Goal: Task Accomplishment & Management: Complete application form

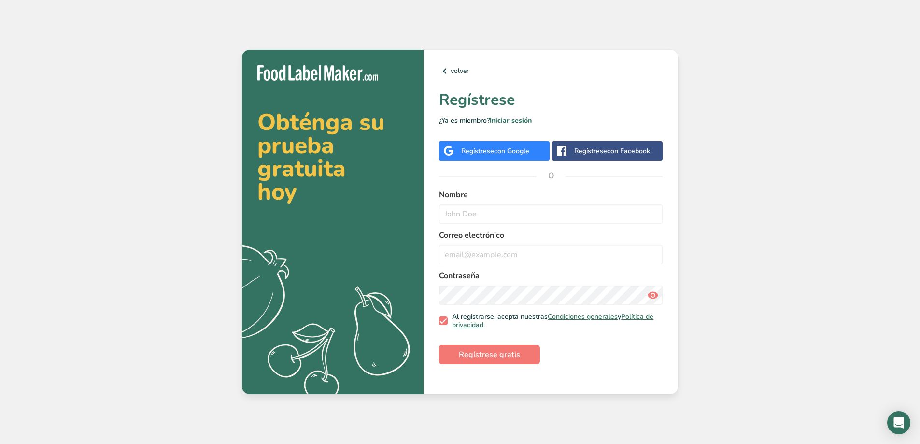
click at [504, 150] on span "con Google" at bounding box center [511, 150] width 35 height 9
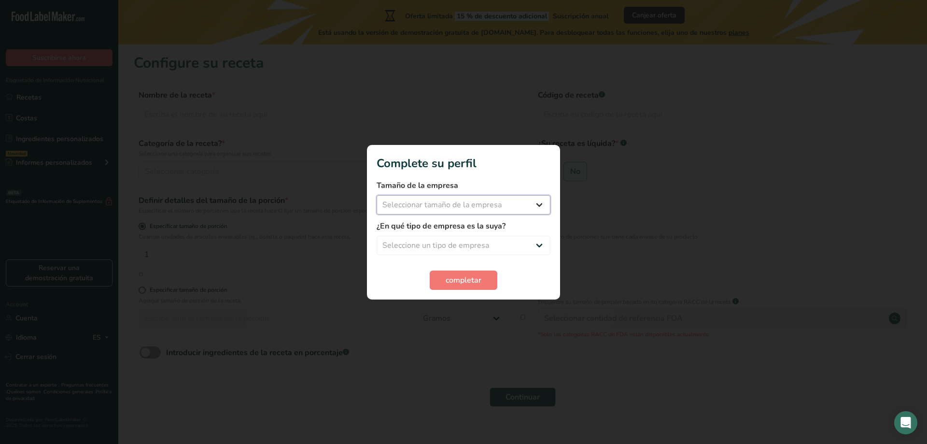
click at [442, 200] on select "Seleccionar tamaño de la empresa Menos de 10 empleados De 10 a 50 empleados De …" at bounding box center [464, 204] width 174 height 19
select select "1"
click at [377, 195] on select "Seleccionar tamaño de la empresa Menos de 10 empleados De 10 a 50 empleados De …" at bounding box center [464, 204] width 174 height 19
click at [435, 249] on select "Seleccione un tipo de empresa Fabricante de alimentos envasados Restaurante y c…" at bounding box center [464, 245] width 174 height 19
select select "1"
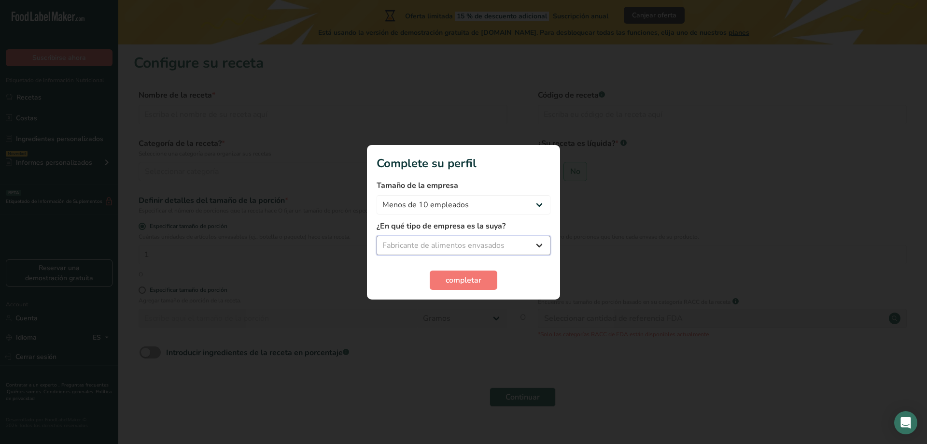
click at [377, 236] on select "Seleccione un tipo de empresa Fabricante de alimentos envasados Restaurante y c…" at bounding box center [464, 245] width 174 height 19
click at [474, 278] on span "completar" at bounding box center [464, 280] width 36 height 12
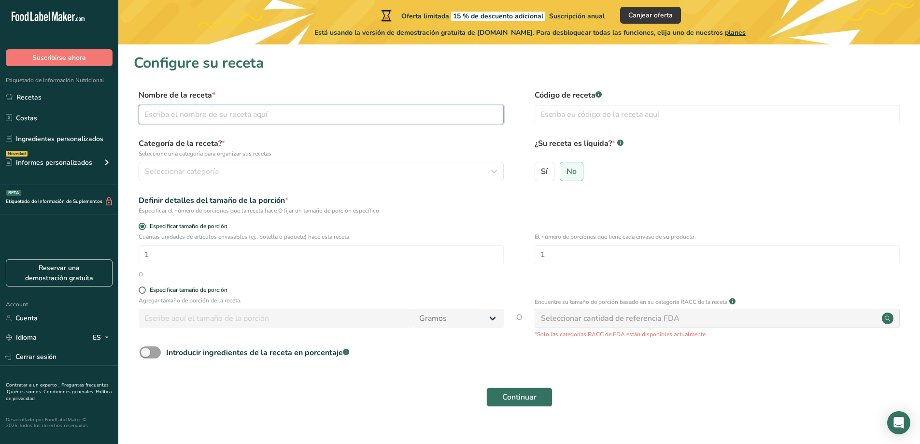
click at [343, 114] on input "text" at bounding box center [321, 114] width 365 height 19
type input "l"
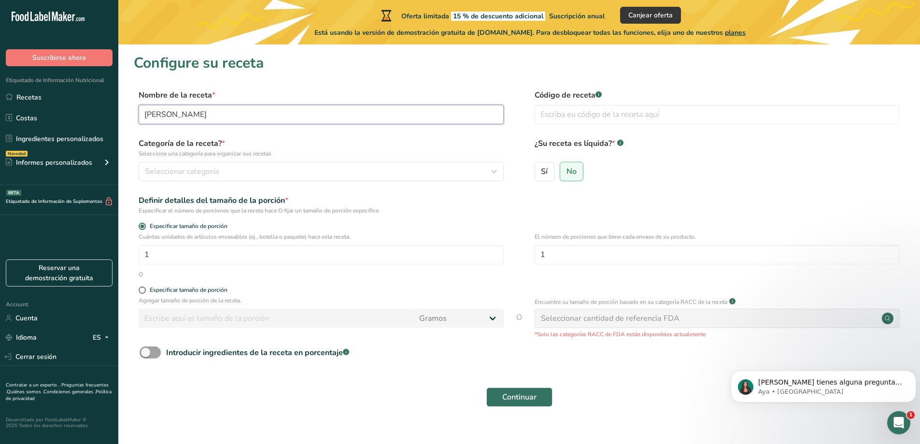
type input "Lemon Cheong"
click at [213, 170] on span "Seleccionar categoría" at bounding box center [182, 172] width 74 height 12
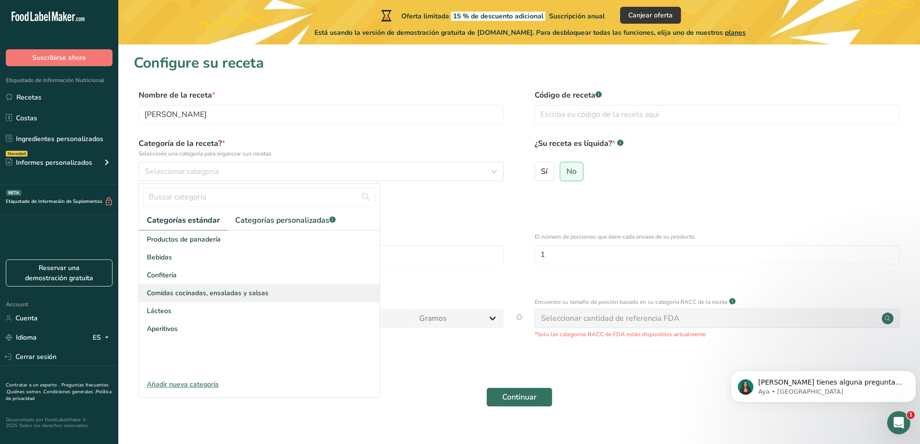
click at [190, 297] on span "Comidas cocinadas, ensaladas y salsas" at bounding box center [208, 293] width 122 height 10
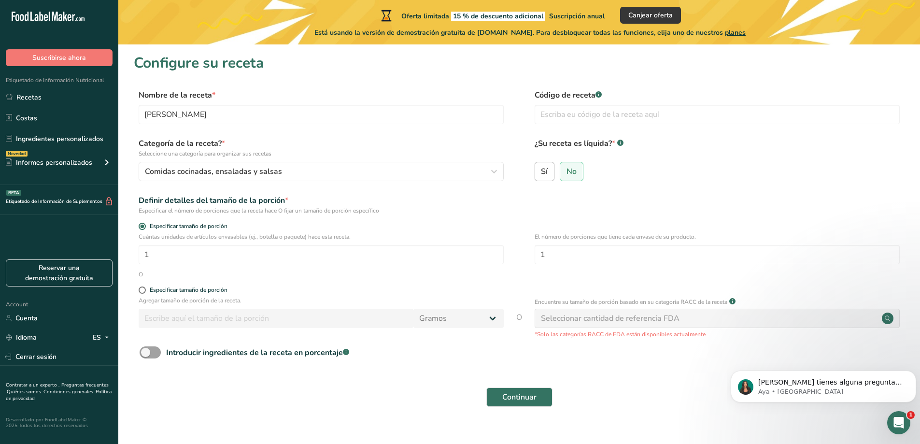
click at [544, 168] on span "Sí" at bounding box center [544, 172] width 7 height 10
click at [542, 168] on input "Sí" at bounding box center [538, 171] width 6 height 6
radio input "true"
radio input "false"
select select "22"
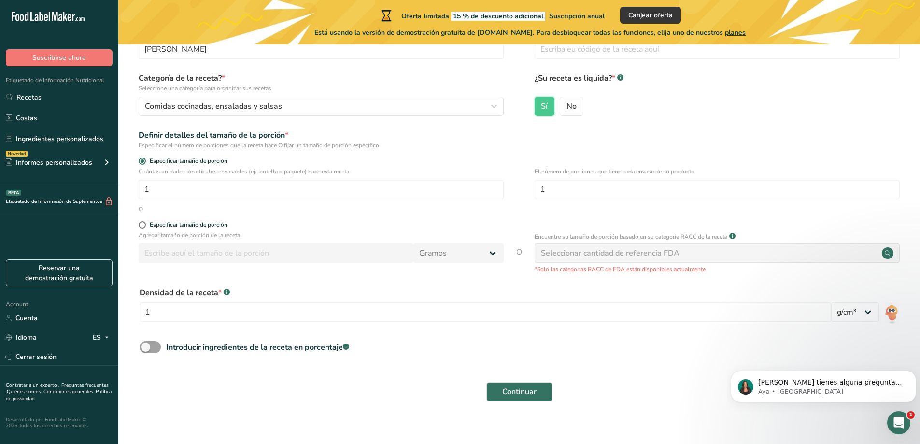
scroll to position [75, 0]
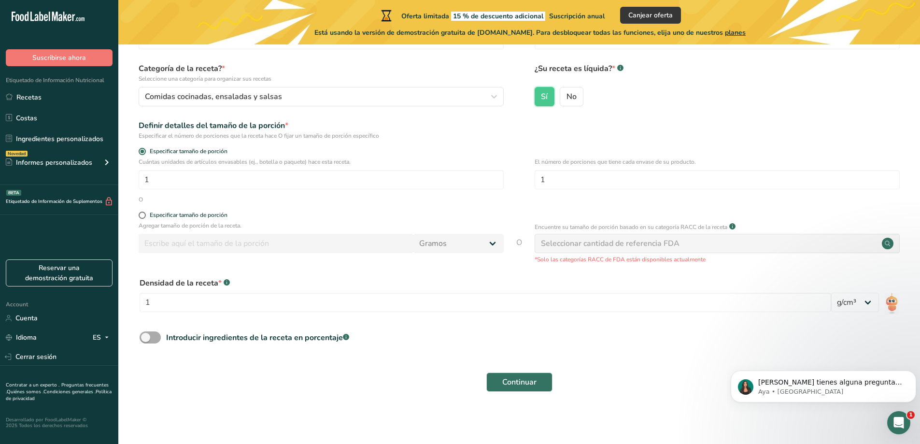
click at [151, 339] on span at bounding box center [150, 337] width 21 height 12
click at [146, 339] on input "Introducir ingredientes de la receta en porcentaje .a-a{fill:#347362;}.b-a{fill…" at bounding box center [143, 337] width 6 height 6
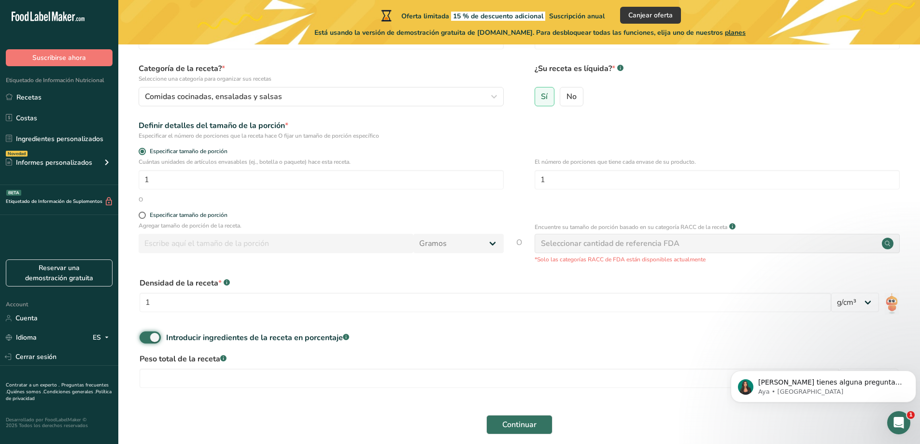
scroll to position [117, 0]
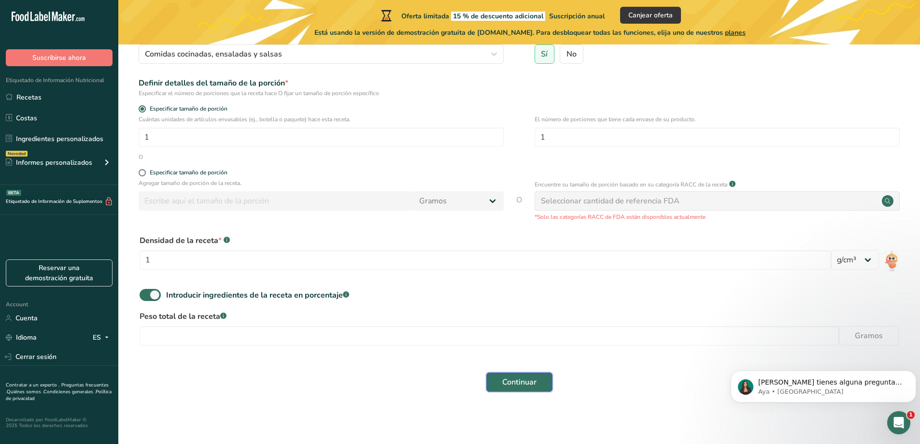
click at [508, 382] on span "Continuar" at bounding box center [519, 382] width 34 height 12
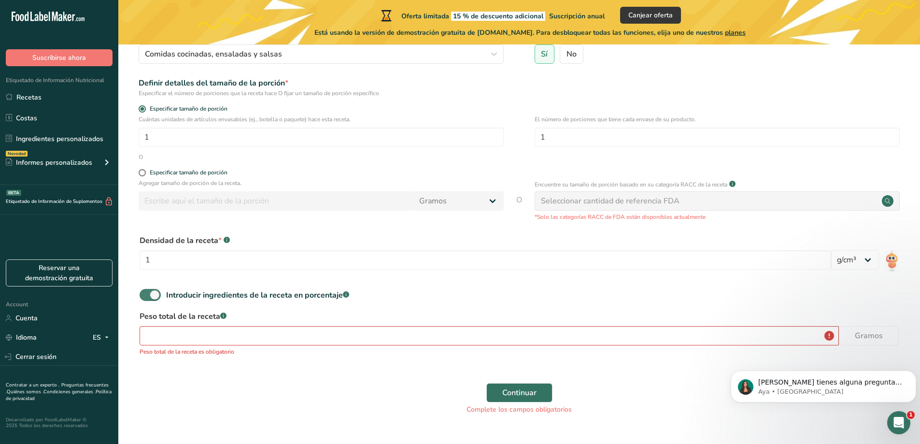
click at [156, 294] on span at bounding box center [150, 295] width 21 height 12
click at [146, 294] on input "Introducir ingredientes de la receta en porcentaje .a-a{fill:#347362;}.b-a{fill…" at bounding box center [143, 295] width 6 height 6
checkbox input "false"
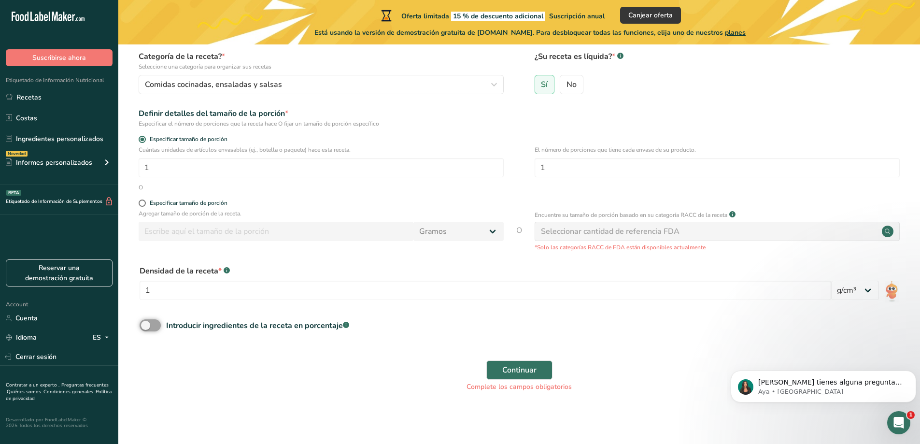
scroll to position [87, 0]
click at [511, 370] on span "Continuar" at bounding box center [519, 370] width 34 height 12
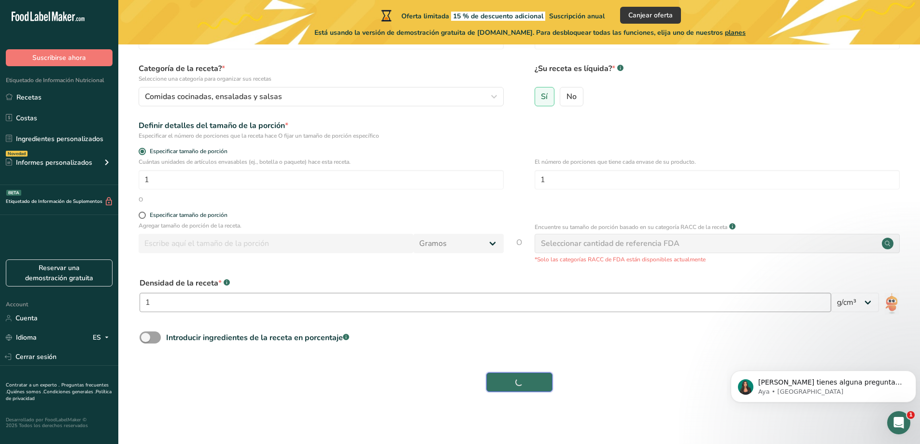
scroll to position [75, 0]
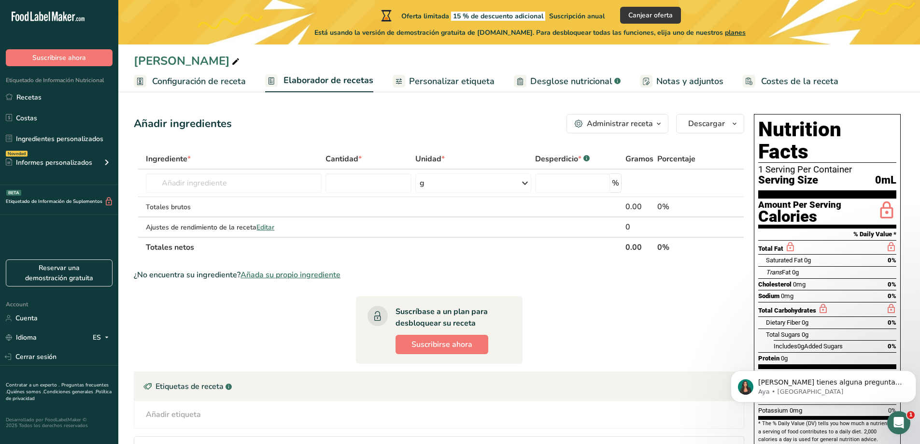
click at [195, 82] on span "Configuración de receta" at bounding box center [199, 81] width 94 height 13
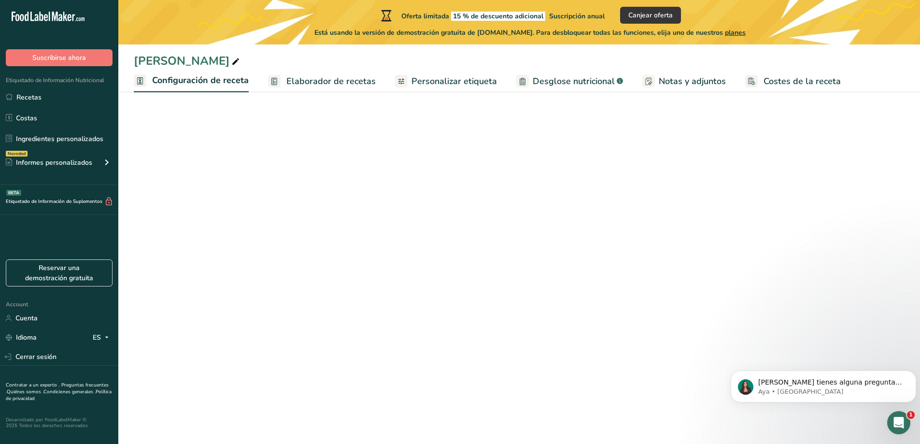
select select "22"
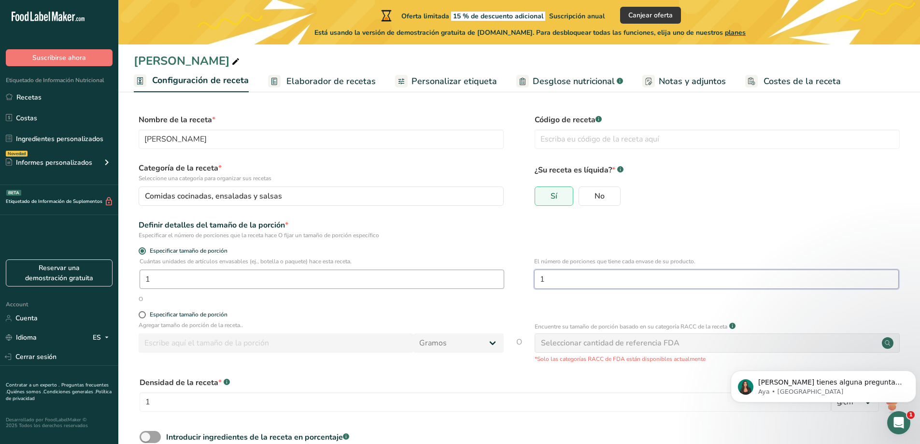
drag, startPoint x: 608, startPoint y: 275, endPoint x: 415, endPoint y: 282, distance: 192.4
click at [416, 283] on div "Cuántas unidades de artículos envasables (ej., botella o paquete) hace esta rec…" at bounding box center [519, 276] width 771 height 38
type input "3"
click at [413, 303] on form "Nombre de la receta * Lemon Cheong Código de receta .a-a{fill:#347362;}.b-a{fil…" at bounding box center [519, 301] width 771 height 375
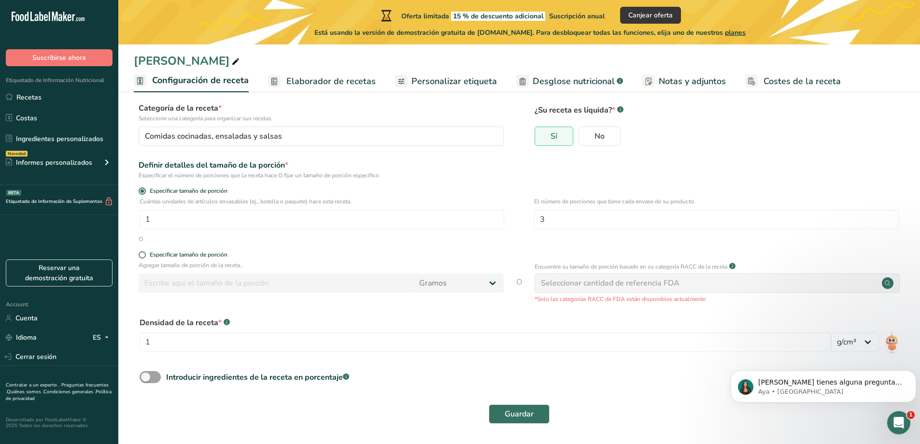
scroll to position [61, 0]
click at [513, 411] on span "Guardar" at bounding box center [519, 413] width 29 height 12
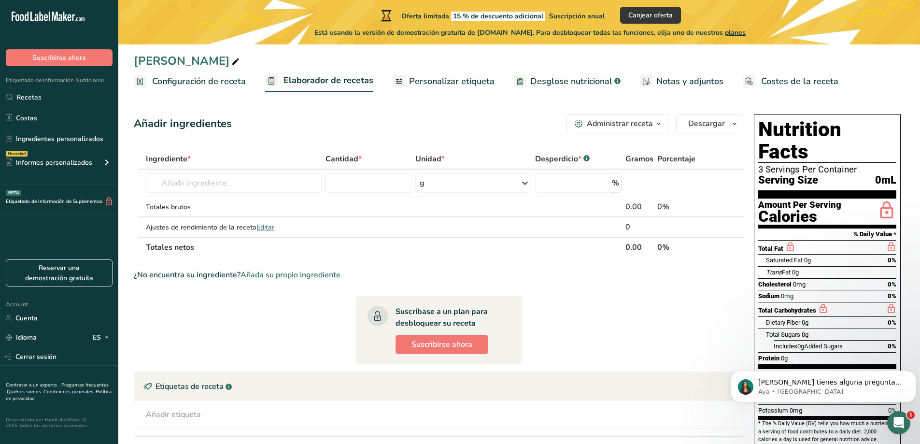
click at [200, 80] on span "Configuración de receta" at bounding box center [199, 81] width 94 height 13
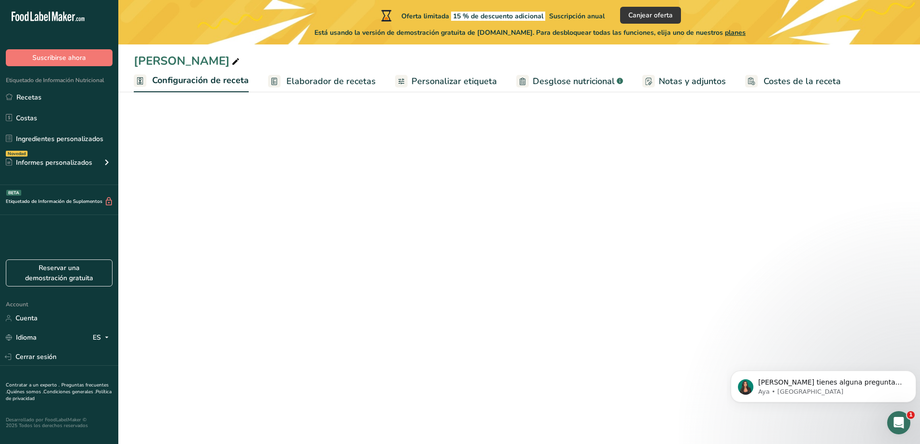
select select "22"
